Goal: Transaction & Acquisition: Purchase product/service

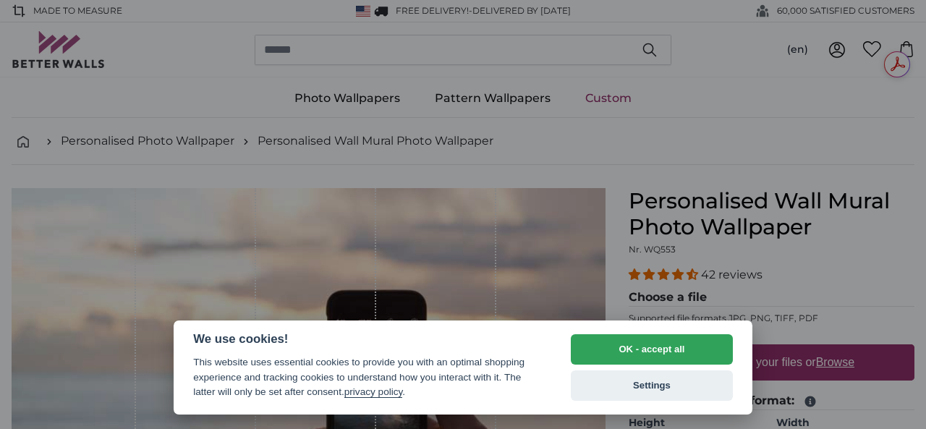
click at [820, 293] on div at bounding box center [463, 214] width 926 height 429
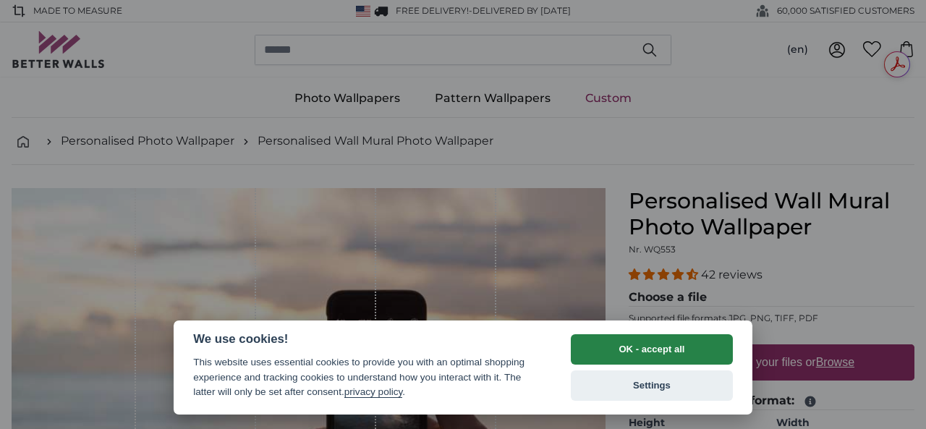
click at [660, 361] on button "OK - accept all" at bounding box center [652, 349] width 162 height 30
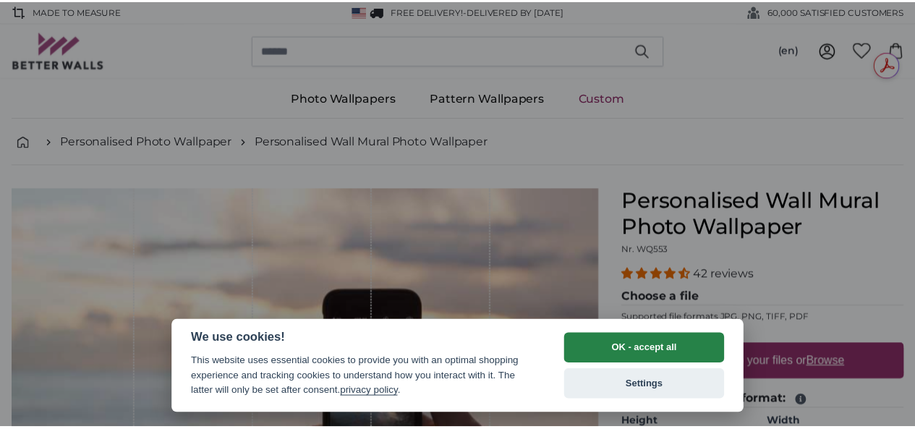
scroll to position [237, 0]
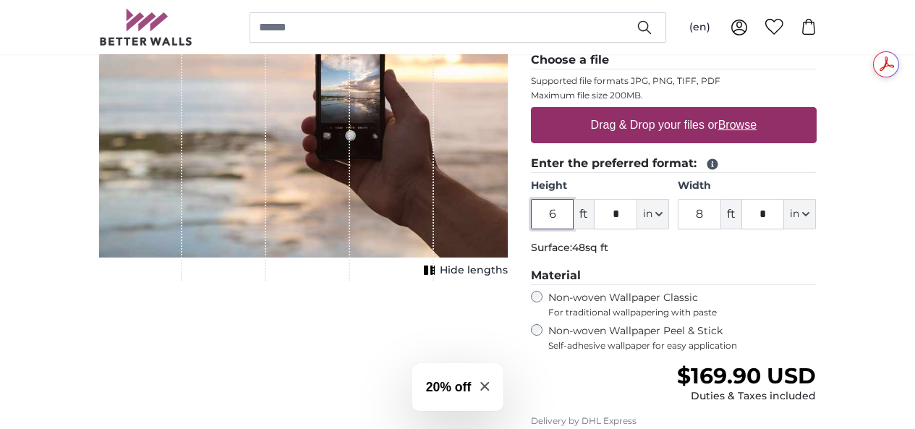
drag, startPoint x: 650, startPoint y: 218, endPoint x: 632, endPoint y: 213, distance: 18.8
click at [574, 213] on input "6" at bounding box center [552, 214] width 43 height 30
type input "8"
click at [730, 258] on fieldset "Enter the preferred format: Height 8 ft * in Centimeter (cm) Inches (inch) Feet…" at bounding box center [674, 208] width 286 height 106
click at [624, 337] on div "Non-woven Wallpaper Peel & Stick Self-adhesive wallpaper for easy application" at bounding box center [674, 337] width 286 height 27
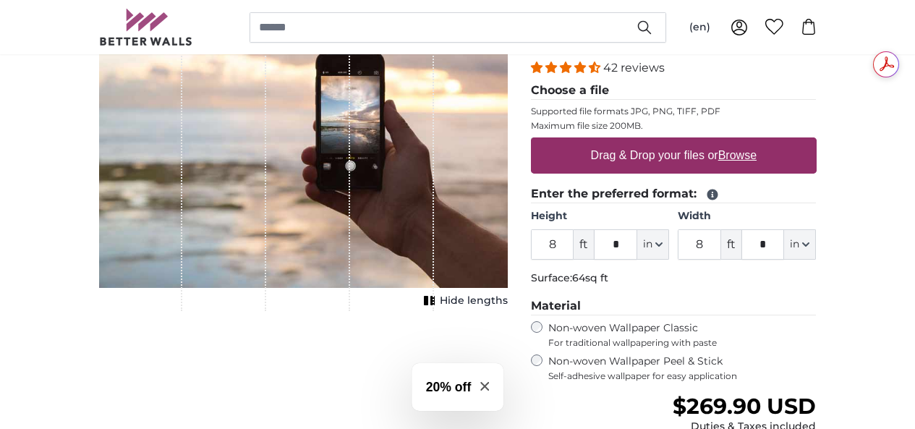
scroll to position [199, 0]
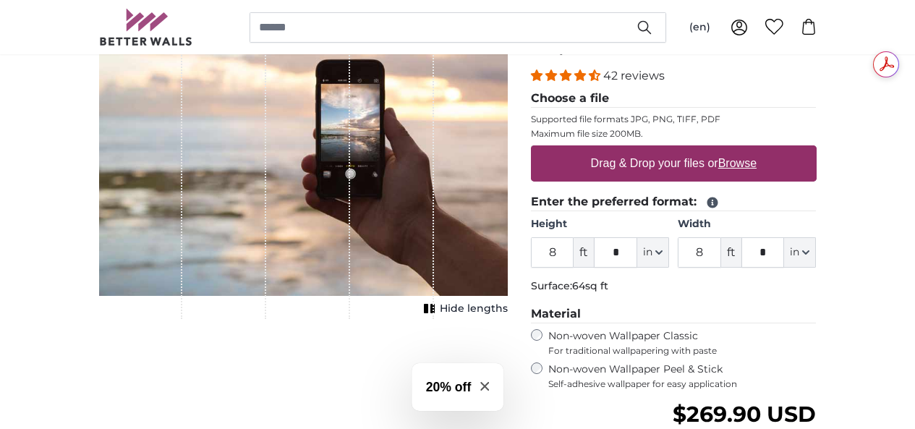
click at [705, 174] on label "Drag & Drop your files or Browse" at bounding box center [673, 163] width 177 height 29
click at [705, 150] on input "Drag & Drop your files or Browse" at bounding box center [674, 147] width 286 height 4
type input "**********"
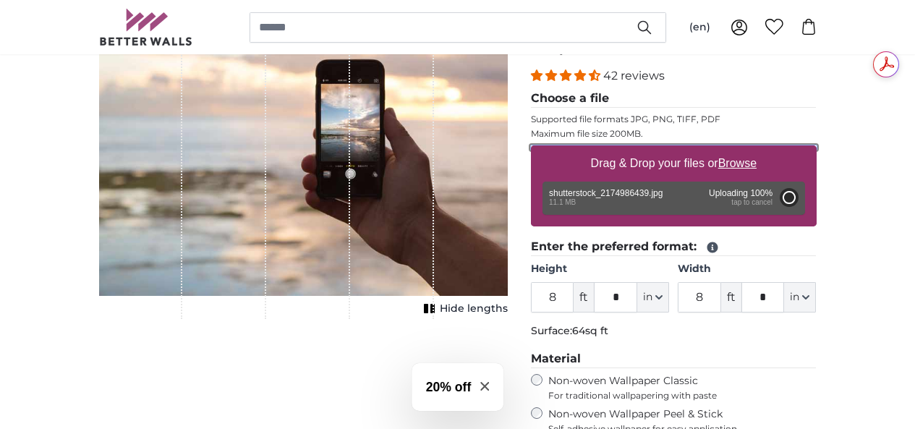
type input "6"
type input "9"
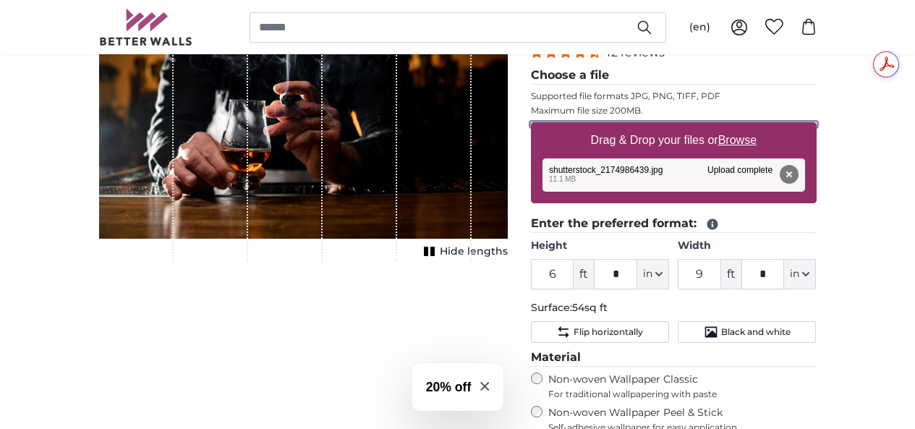
scroll to position [199, 0]
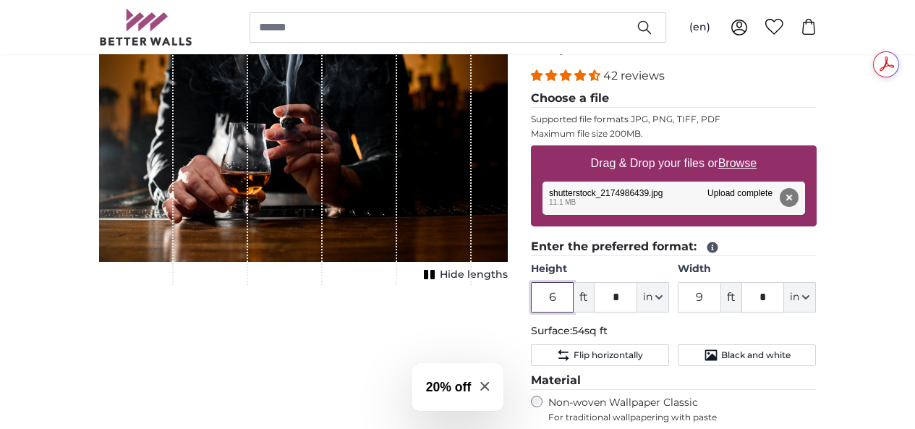
drag, startPoint x: 639, startPoint y: 297, endPoint x: 629, endPoint y: 297, distance: 9.4
click at [574, 297] on input "6" at bounding box center [552, 297] width 43 height 30
type input "9"
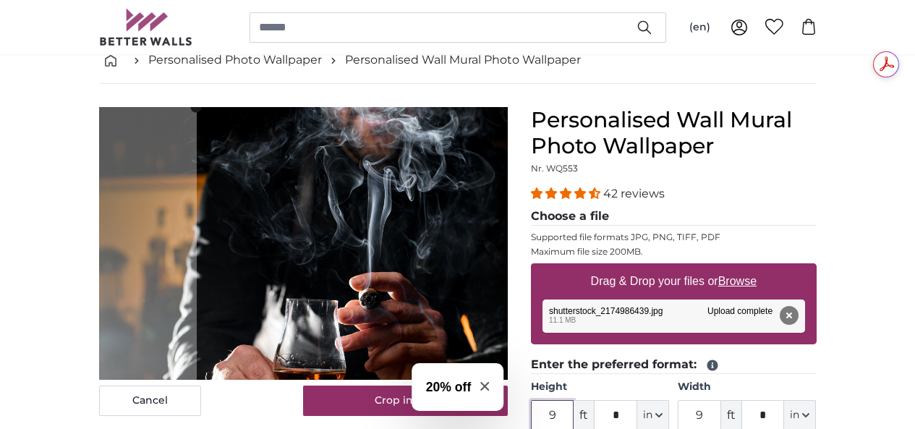
scroll to position [121, 0]
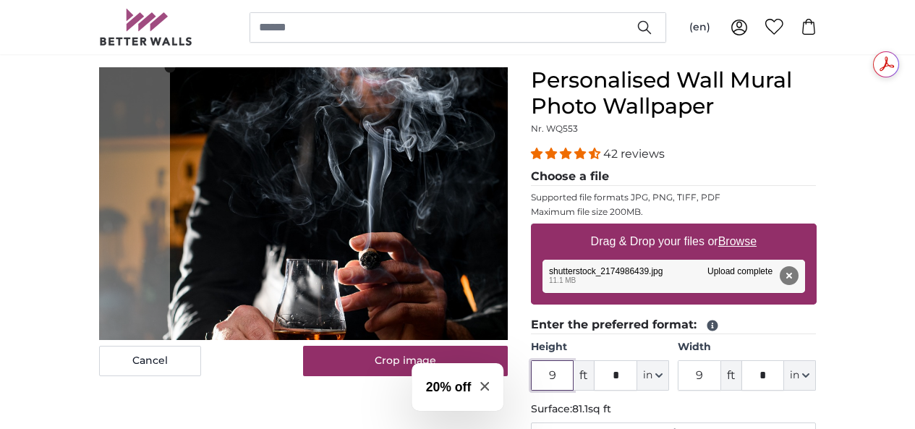
click at [433, 252] on cropper-handle at bounding box center [365, 262] width 391 height 391
drag, startPoint x: 802, startPoint y: 379, endPoint x: 775, endPoint y: 378, distance: 26.8
click at [721, 378] on input "9" at bounding box center [699, 375] width 43 height 30
drag, startPoint x: 639, startPoint y: 376, endPoint x: 626, endPoint y: 376, distance: 13.0
click at [574, 376] on input "9" at bounding box center [552, 375] width 43 height 30
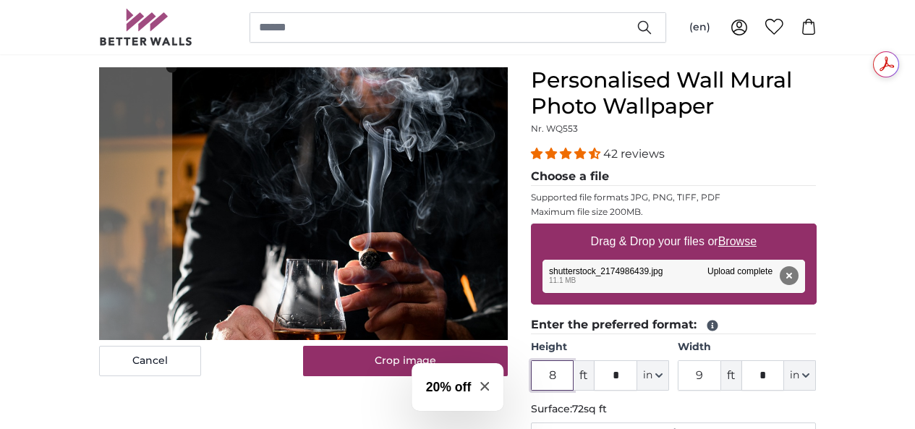
type input "8"
drag, startPoint x: 793, startPoint y: 378, endPoint x: 752, endPoint y: 382, distance: 41.5
click at [752, 382] on div "Height 8 ft * in Centimeter (cm) Inches (inch) Feet (ft. in.) Width 9 ft * in C…" at bounding box center [674, 365] width 286 height 51
click at [669, 382] on button "in" at bounding box center [653, 375] width 32 height 30
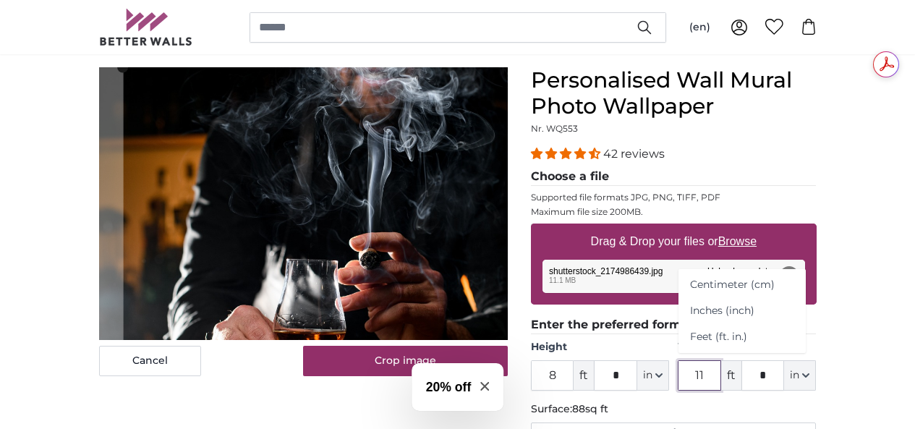
type input "11"
click at [817, 167] on div "42 reviews Choose a file Supported file formats JPG, PNG, TIFF, PDF Maximum fil…" at bounding box center [674, 353] width 286 height 417
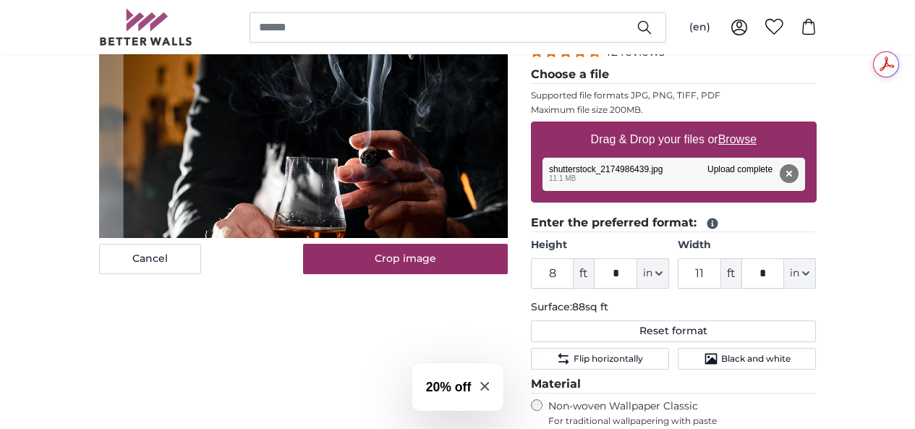
scroll to position [230, 0]
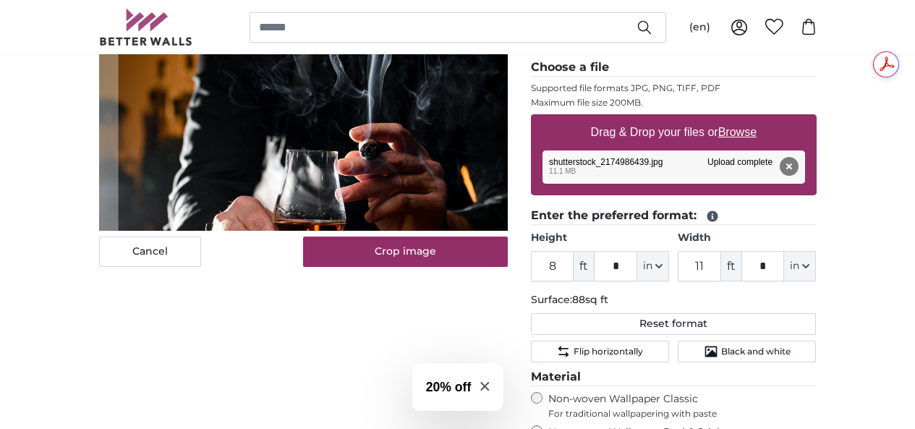
click at [449, 200] on cropper-handle at bounding box center [387, 154] width 538 height 391
drag, startPoint x: 653, startPoint y: 273, endPoint x: 624, endPoint y: 268, distance: 28.7
click at [574, 268] on input "8" at bounding box center [552, 266] width 43 height 30
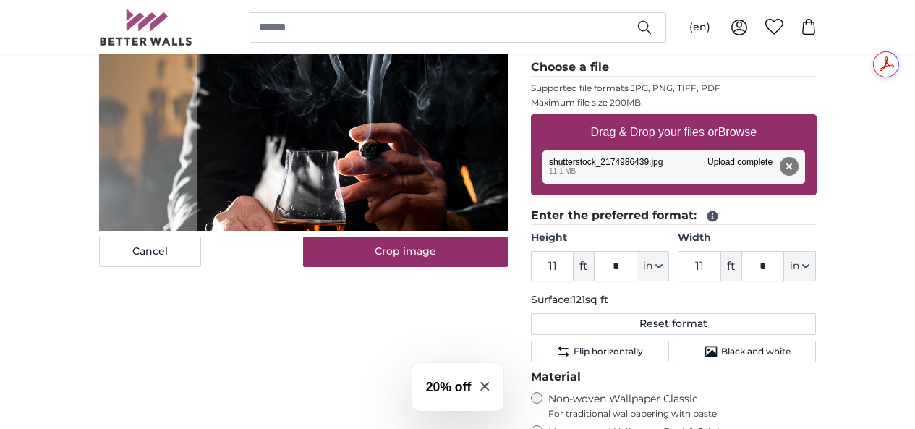
click at [817, 220] on legend "Enter the preferred format:" at bounding box center [674, 216] width 286 height 18
click at [449, 245] on cropper-handle at bounding box center [390, 154] width 391 height 391
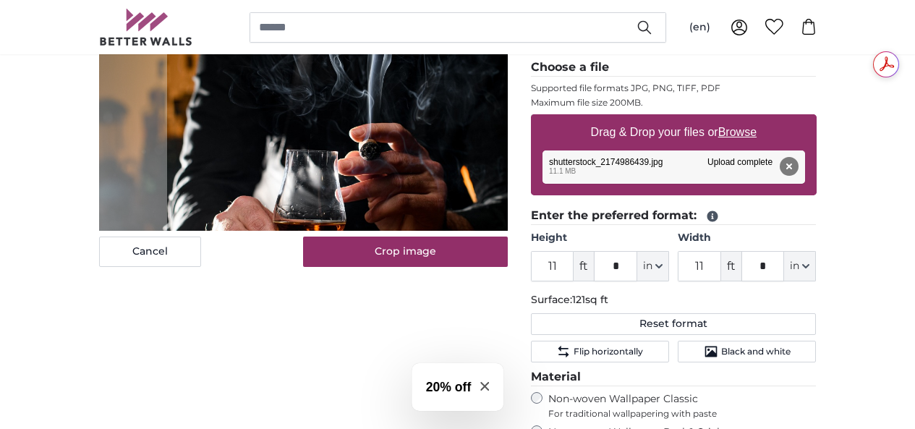
click at [424, 231] on cropper-handle at bounding box center [362, 153] width 391 height 391
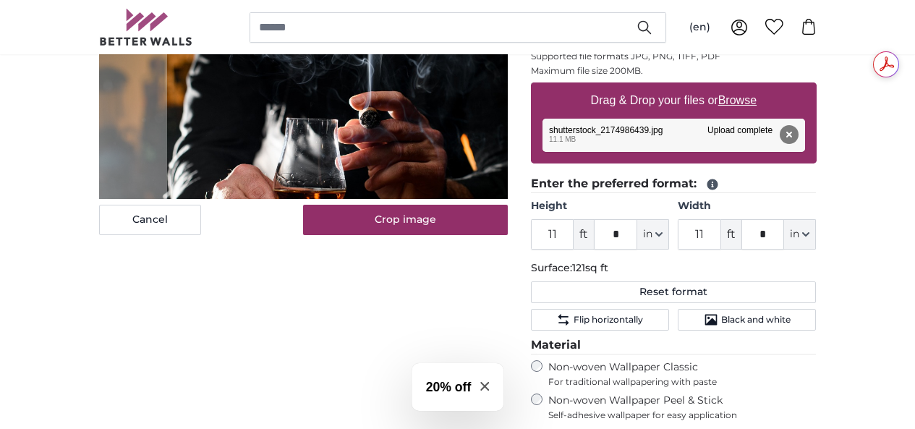
scroll to position [270, 0]
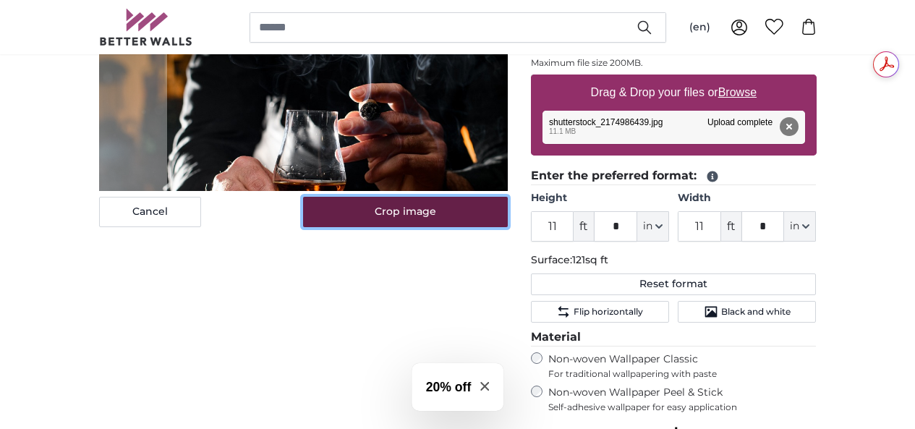
click at [495, 227] on button "Crop image" at bounding box center [405, 212] width 205 height 30
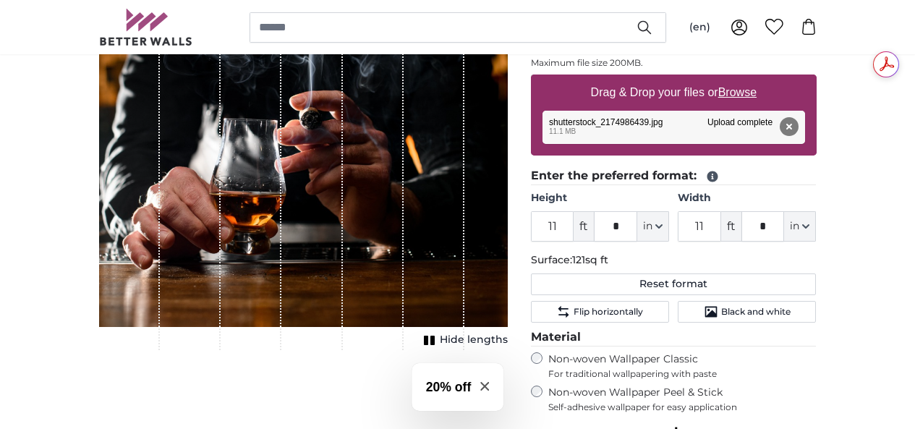
drag, startPoint x: 531, startPoint y: 175, endPoint x: 475, endPoint y: 297, distance: 134.3
click at [475, 297] on div "1 of 1" at bounding box center [303, 134] width 409 height 432
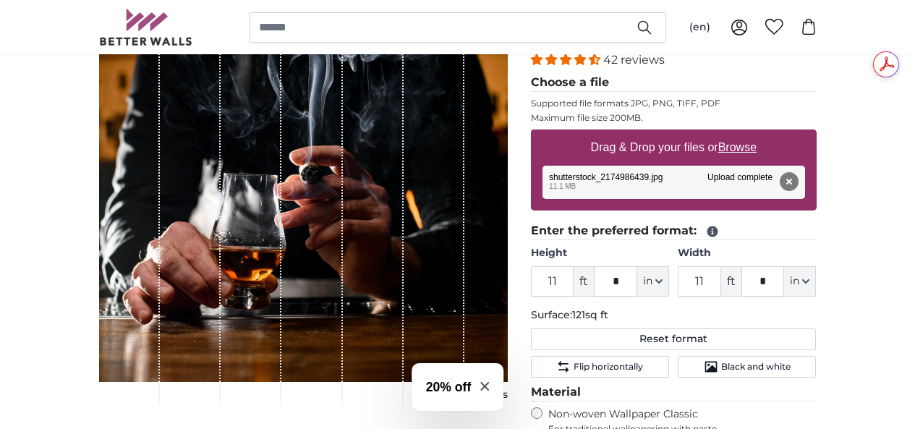
scroll to position [364, 0]
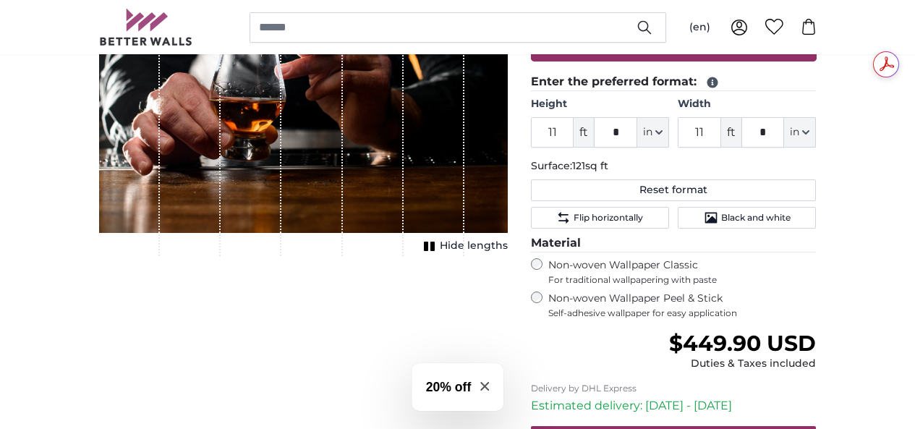
click at [611, 337] on div "Personalised Wall Mural Photo Wallpaper Nr. WQ553 42 reviews Choose a file Supp…" at bounding box center [673, 195] width 309 height 743
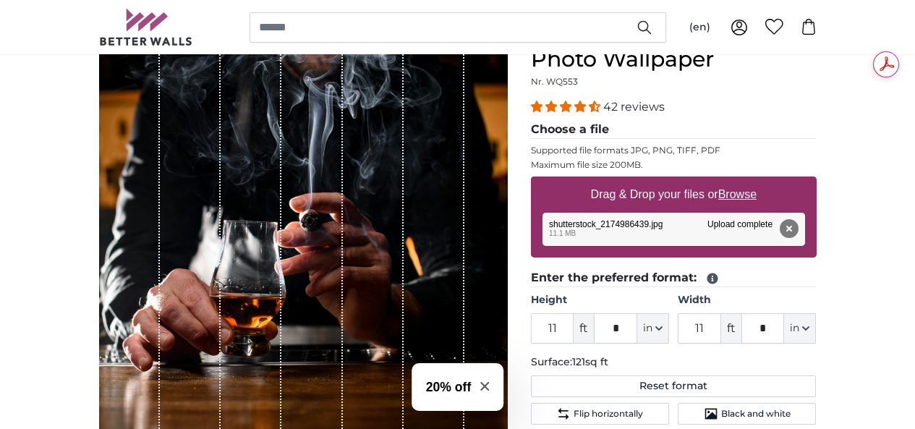
scroll to position [152, 0]
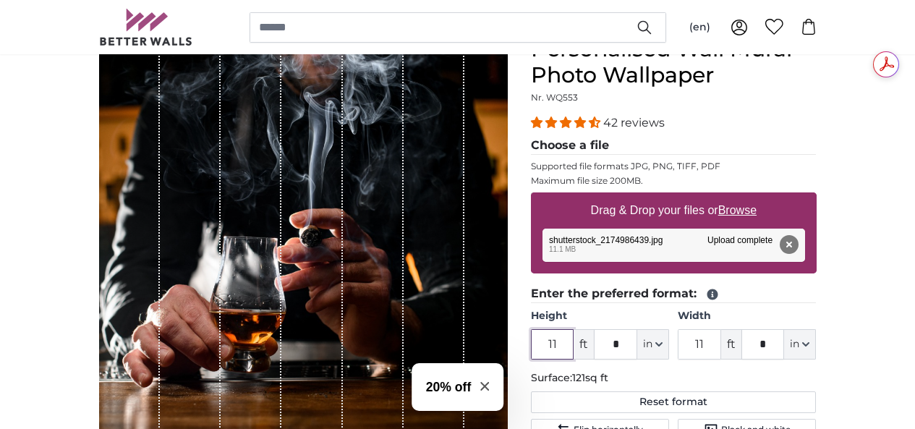
drag, startPoint x: 650, startPoint y: 339, endPoint x: 607, endPoint y: 343, distance: 42.8
click at [607, 343] on product-detail "Cancel Crop image Hide lengths Personalised Wall Mural Photo Wallpaper Nr. WQ55…" at bounding box center [458, 396] width 741 height 766
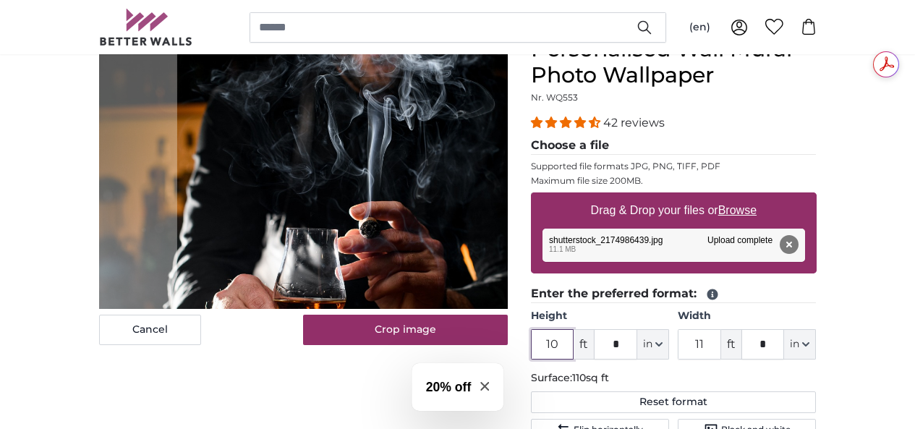
type input "10"
drag, startPoint x: 784, startPoint y: 344, endPoint x: 799, endPoint y: 342, distance: 15.3
click at [721, 342] on input "11" at bounding box center [699, 344] width 43 height 30
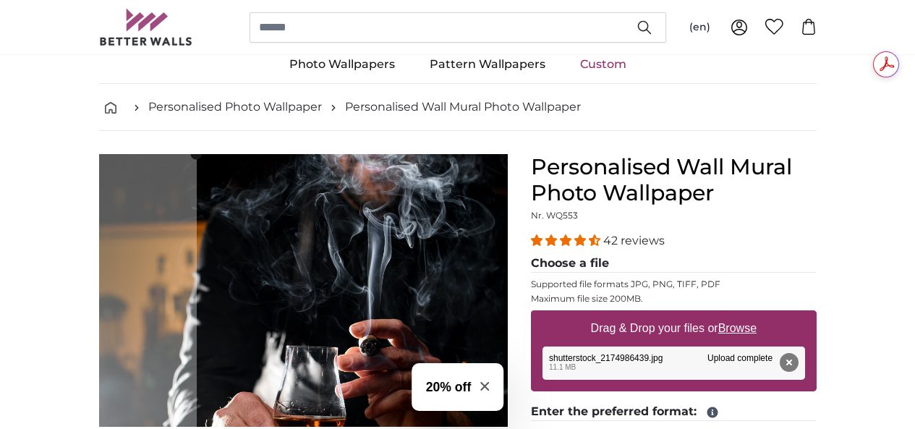
scroll to position [0, 0]
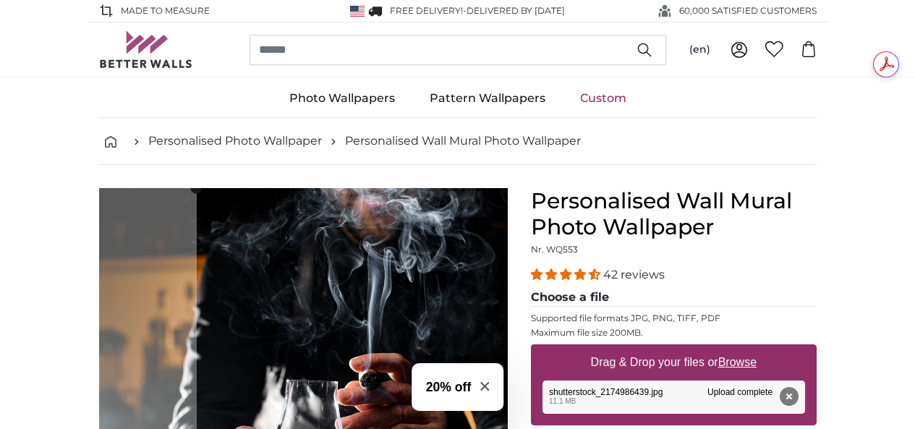
type input "10"
